Goal: Task Accomplishment & Management: Manage account settings

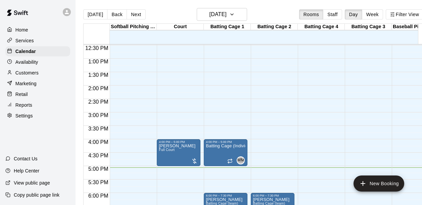
scroll to position [345, 0]
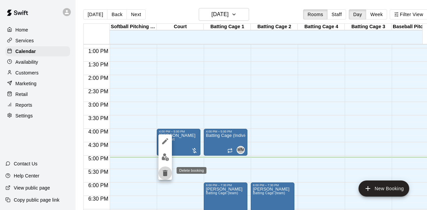
click at [164, 171] on icon "delete" at bounding box center [165, 173] width 5 height 6
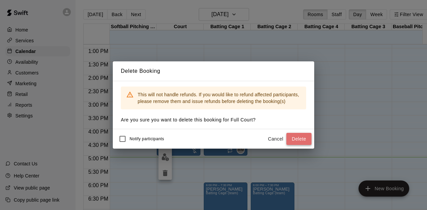
click at [299, 136] on button "Delete" at bounding box center [298, 139] width 25 height 12
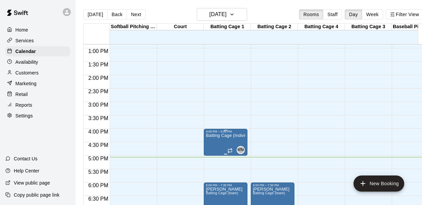
click at [222, 136] on p "Batting Cage (Individual)" at bounding box center [226, 136] width 40 height 0
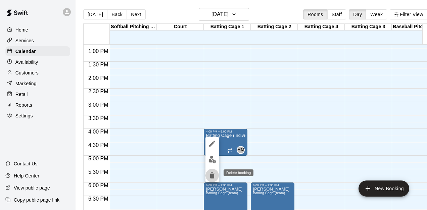
click at [211, 173] on icon "delete" at bounding box center [212, 175] width 5 height 6
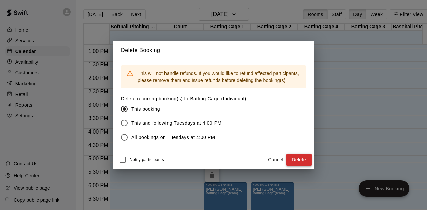
click at [302, 161] on button "Delete" at bounding box center [298, 160] width 25 height 12
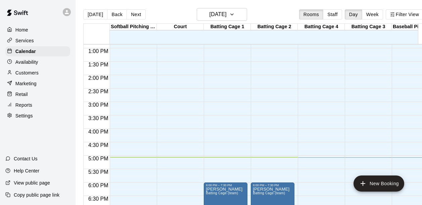
click at [34, 72] on p "Customers" at bounding box center [26, 72] width 23 height 7
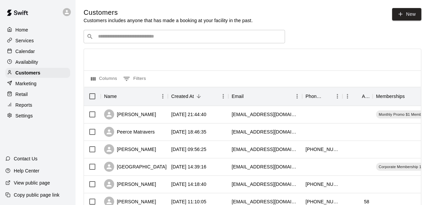
click at [163, 34] on div "​ ​" at bounding box center [184, 36] width 201 height 13
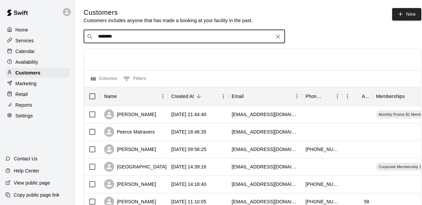
type input "********"
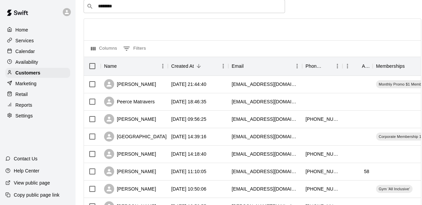
scroll to position [34, 0]
